Goal: Information Seeking & Learning: Find contact information

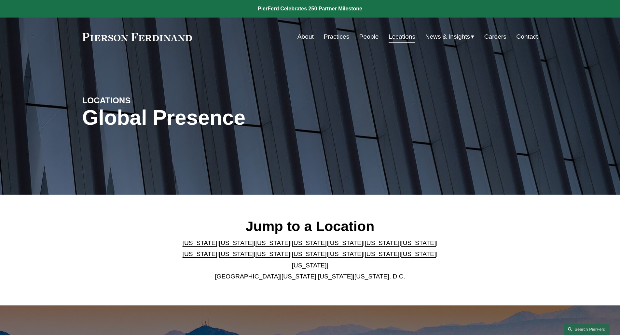
click at [292, 258] on link "[US_STATE]" at bounding box center [309, 254] width 35 height 7
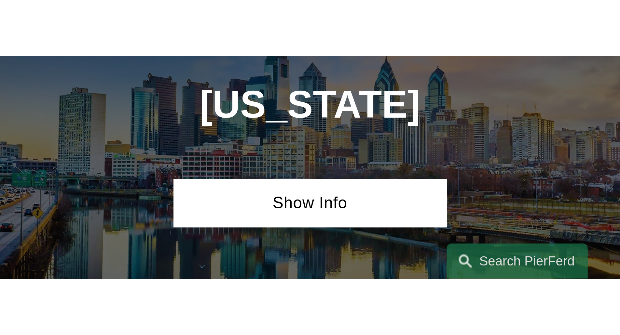
scroll to position [1677, 0]
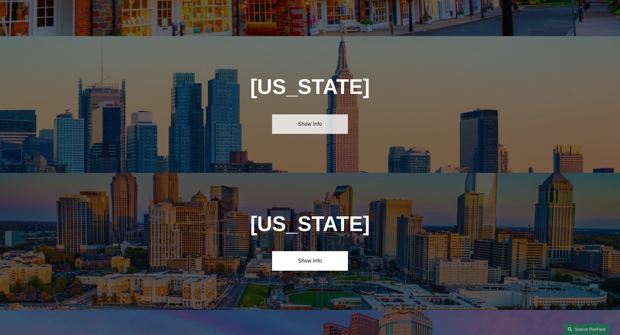
click at [300, 115] on link "Show Info" at bounding box center [310, 125] width 76 height 20
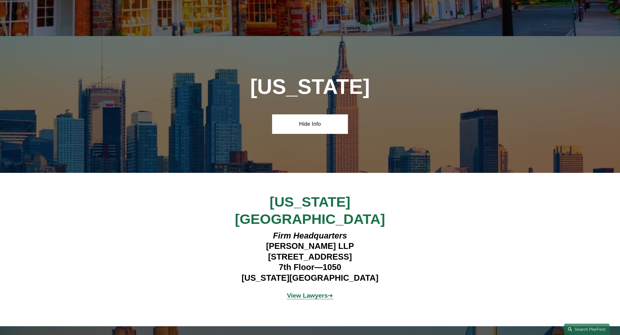
drag, startPoint x: 250, startPoint y: 204, endPoint x: 369, endPoint y: 205, distance: 118.7
click at [369, 231] on h4 "Firm Headquarters [PERSON_NAME] LLP [STREET_ADDRESS][US_STATE]" at bounding box center [310, 257] width 190 height 53
copy h4 "[STREET_ADDRESS]"
drag, startPoint x: 270, startPoint y: 227, endPoint x: 348, endPoint y: 227, distance: 77.4
click at [348, 231] on h4 "Firm Headquarters [PERSON_NAME] LLP [STREET_ADDRESS][US_STATE]" at bounding box center [310, 257] width 190 height 53
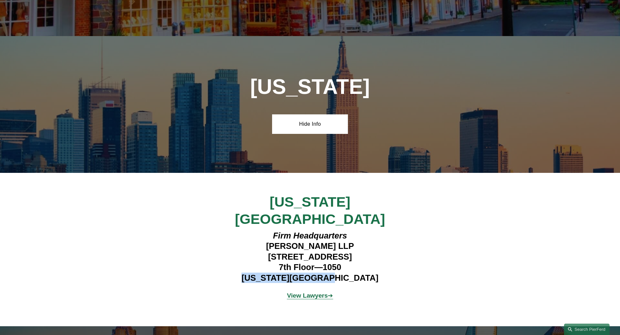
copy h4 "[US_STATE][GEOGRAPHIC_DATA]"
